Goal: Task Accomplishment & Management: Use online tool/utility

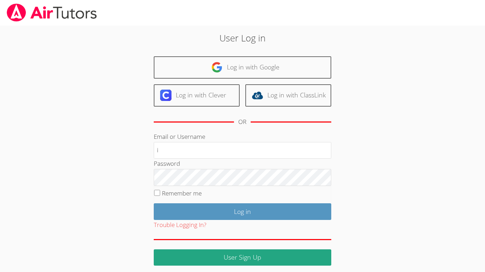
type input "[EMAIL_ADDRESS][DOMAIN_NAME]"
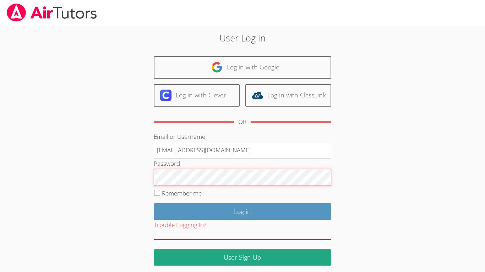
click at [154, 204] on input "Log in" at bounding box center [242, 212] width 177 height 17
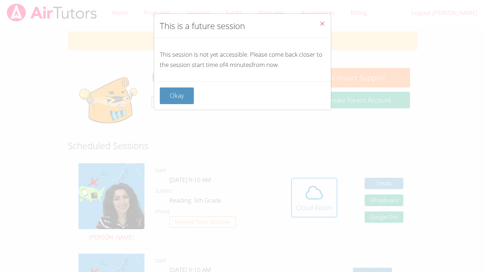
click at [325, 21] on icon "Close" at bounding box center [322, 24] width 6 height 6
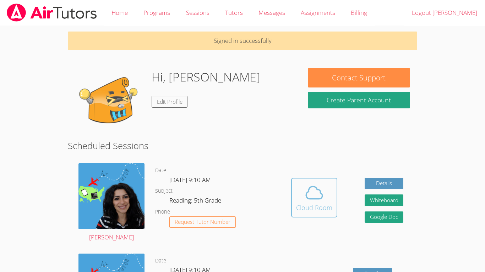
click at [307, 199] on icon at bounding box center [314, 193] width 16 height 12
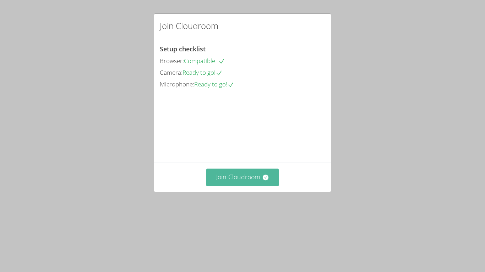
click at [238, 186] on button "Join Cloudroom" at bounding box center [242, 177] width 73 height 17
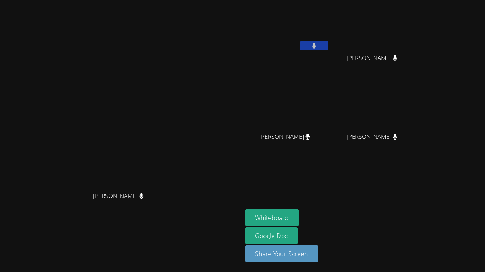
click at [397, 55] on icon at bounding box center [395, 58] width 4 height 6
click at [299, 217] on button "Whiteboard" at bounding box center [272, 218] width 54 height 17
click at [330, 30] on video at bounding box center [287, 27] width 84 height 48
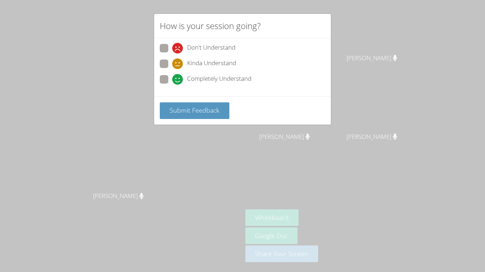
click at [256, 81] on div "Completely Understand" at bounding box center [242, 81] width 165 height 13
click at [235, 80] on span "Completely Understand" at bounding box center [219, 79] width 64 height 11
click at [178, 80] on input "Completely Understand" at bounding box center [175, 78] width 6 height 6
radio input "true"
click at [215, 110] on span "Submit Feedback" at bounding box center [195, 110] width 50 height 9
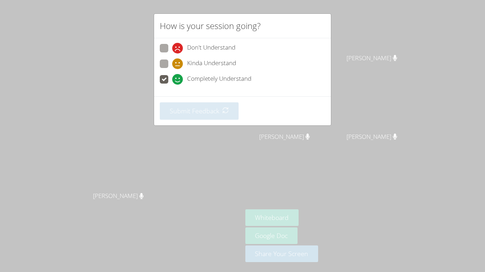
click at [420, 190] on div "How is your session going? Don't Understand Kinda Understand Completely Underst…" at bounding box center [242, 136] width 485 height 272
